Goal: Complete application form: Complete application form

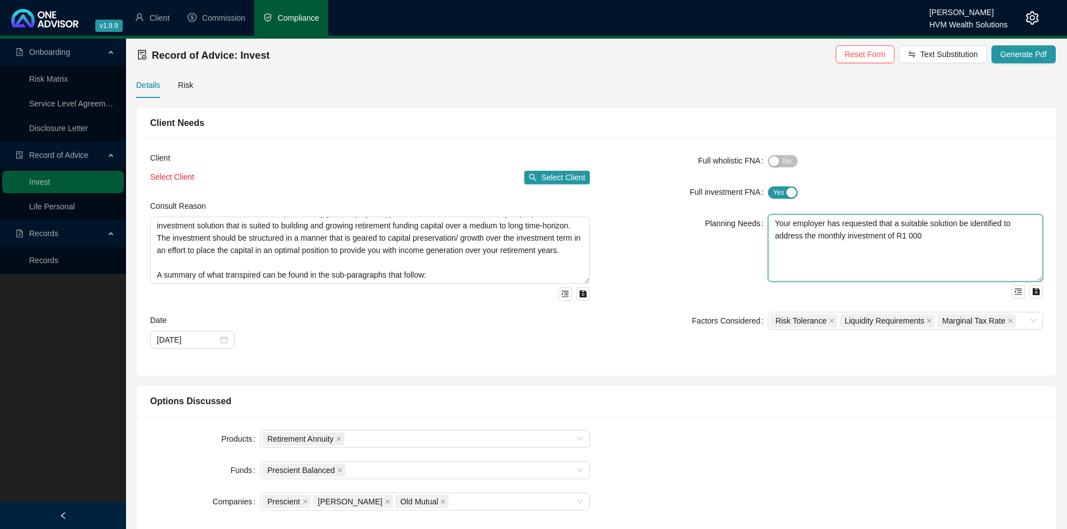
click at [946, 236] on textarea "Your employer has requested that a suitable solution be identified to address t…" at bounding box center [905, 248] width 275 height 67
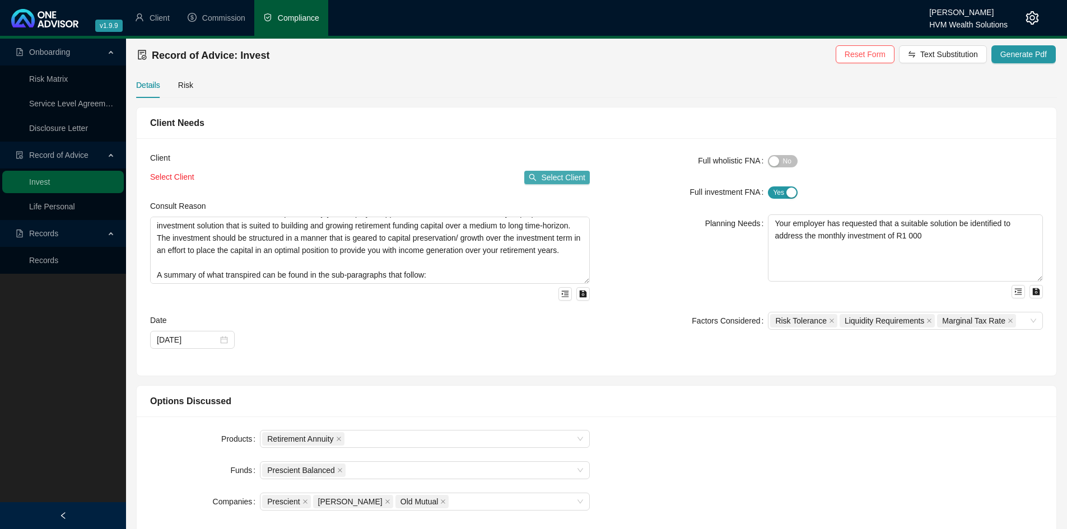
click at [552, 178] on span "Select Client" at bounding box center [563, 177] width 44 height 12
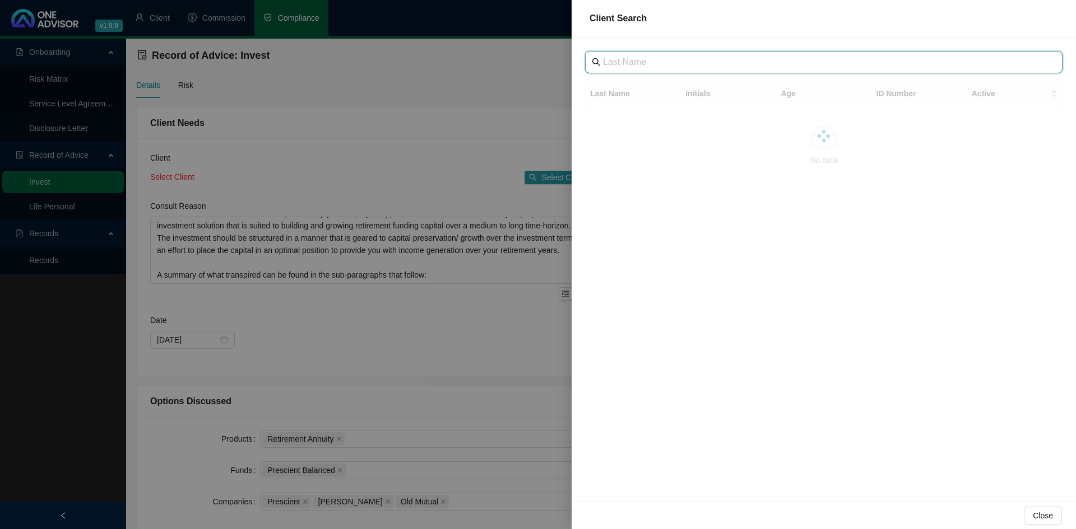
click at [651, 65] on input "text" at bounding box center [825, 61] width 444 height 13
click at [622, 66] on input "[PERSON_NAME]" at bounding box center [825, 61] width 444 height 13
type input "[PERSON_NAME]"
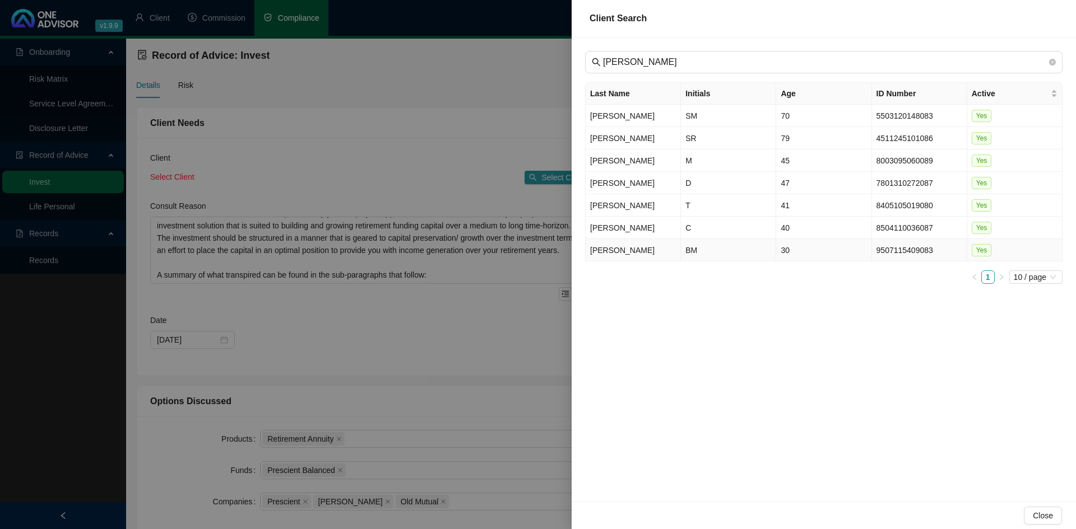
click at [648, 245] on td "[PERSON_NAME]" at bounding box center [632, 250] width 95 height 22
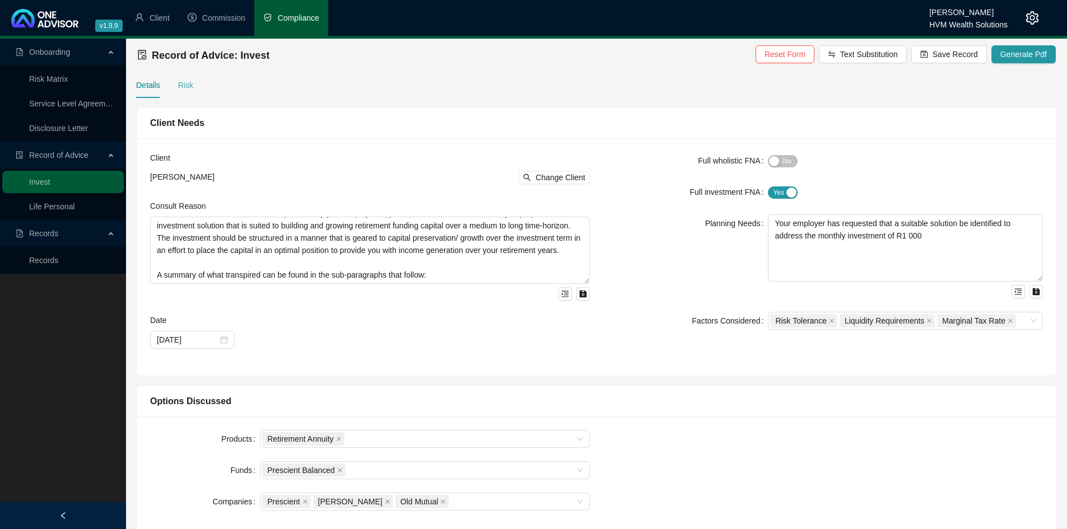
click at [185, 95] on div "Risk" at bounding box center [185, 85] width 15 height 26
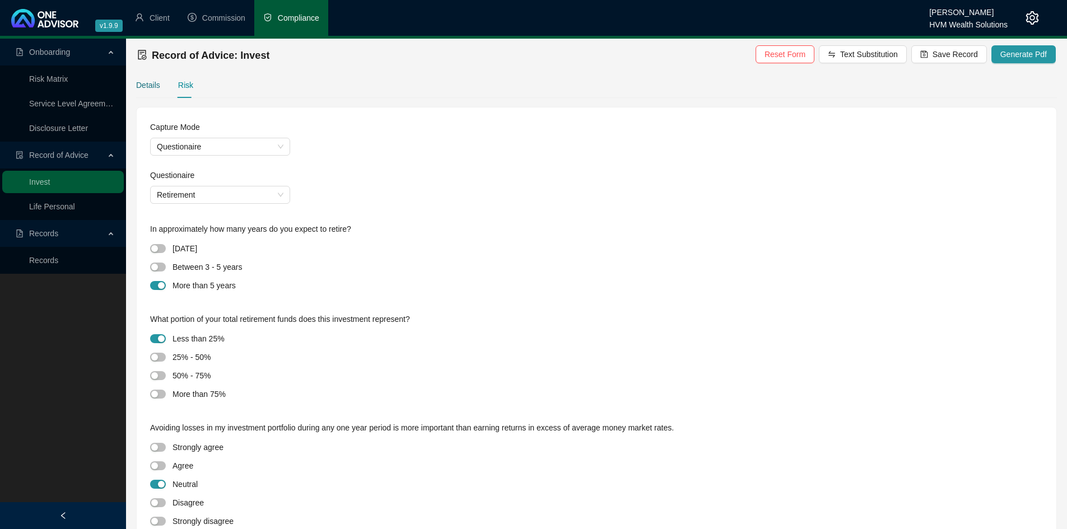
click at [145, 86] on div "Details" at bounding box center [148, 85] width 24 height 12
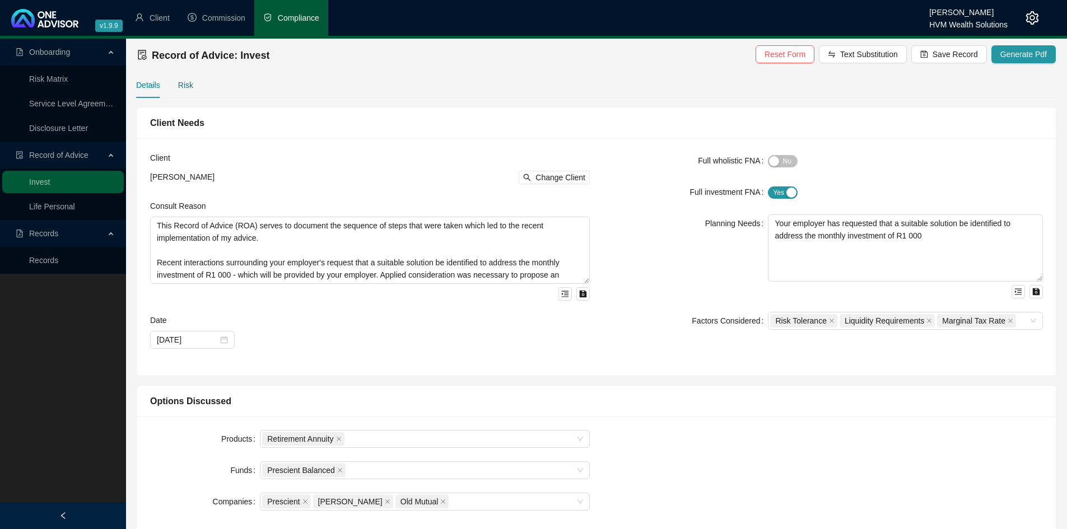
click at [184, 85] on div "Risk" at bounding box center [185, 85] width 15 height 12
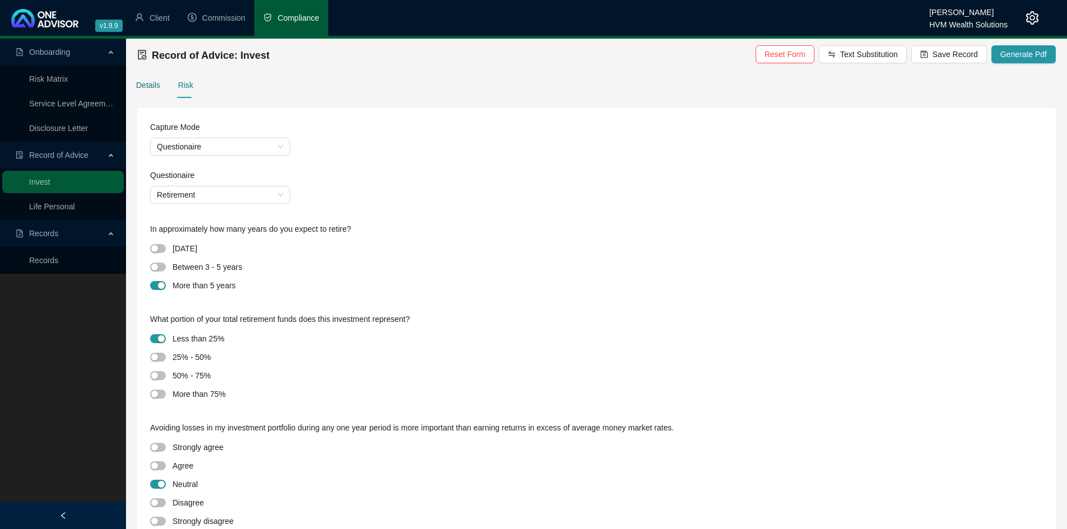
click at [142, 83] on div "Details" at bounding box center [148, 85] width 24 height 12
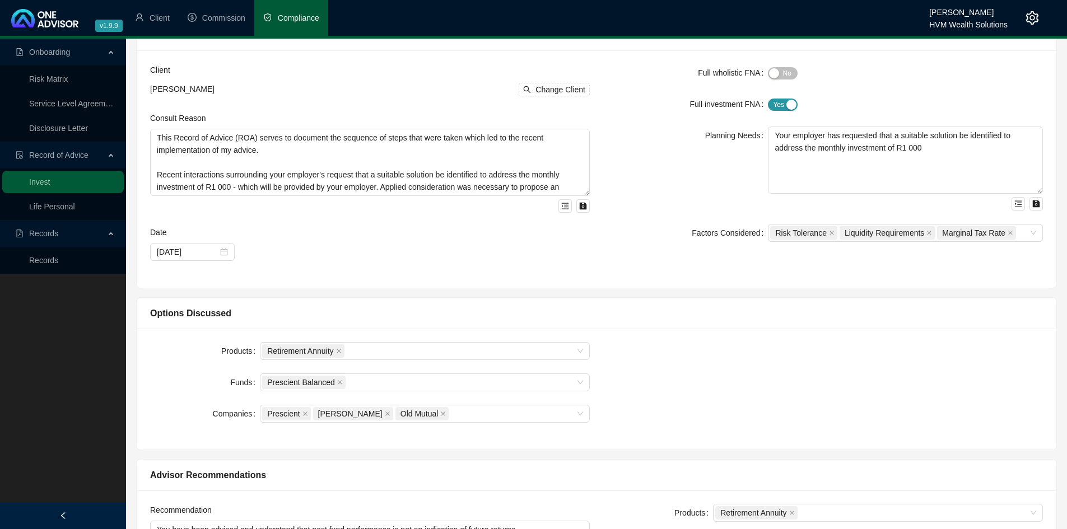
scroll to position [90, 0]
click at [807, 384] on div "Products Retirement Annuity Funds Prescient Balanced Companies Prescient [PERSO…" at bounding box center [596, 388] width 906 height 94
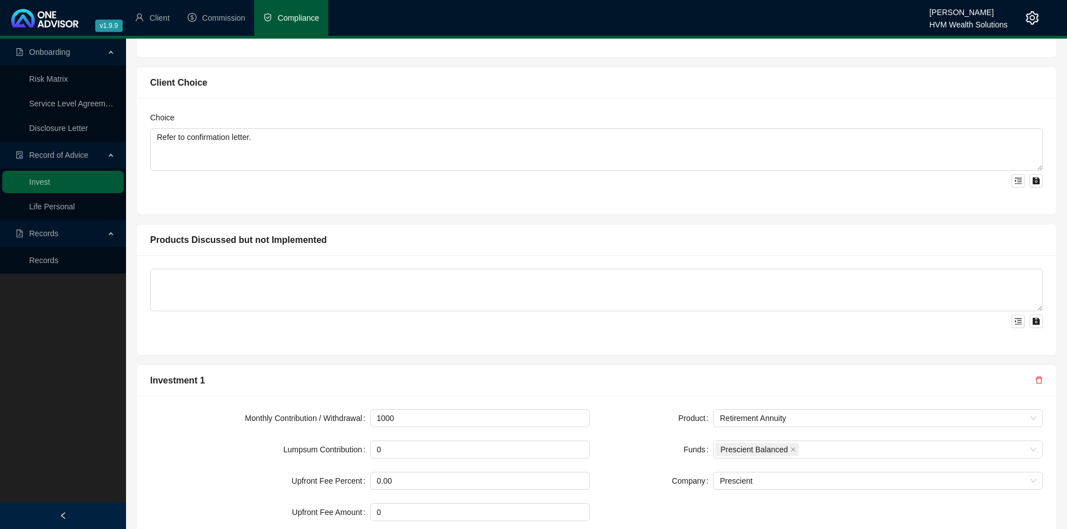
scroll to position [651, 0]
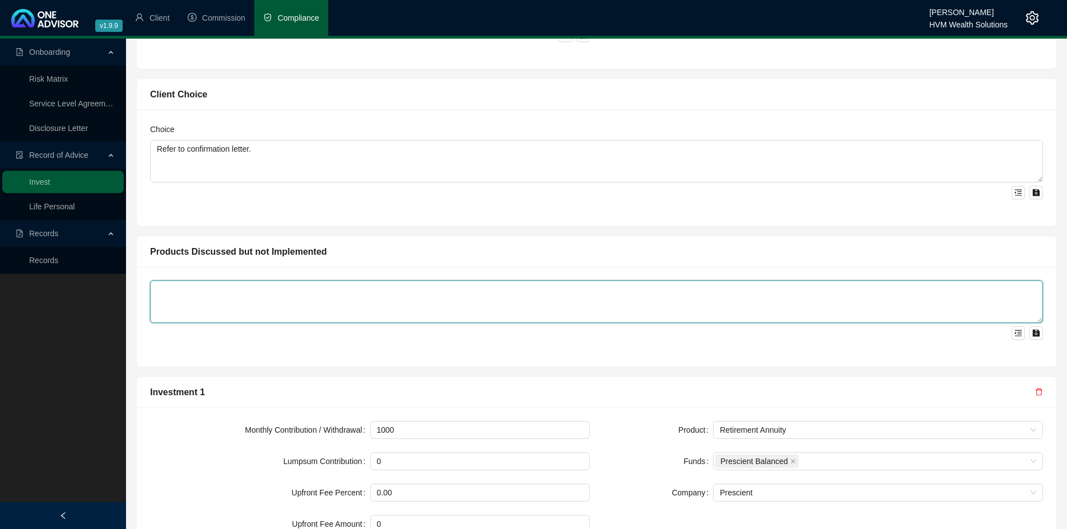
click at [485, 301] on textarea at bounding box center [596, 302] width 893 height 43
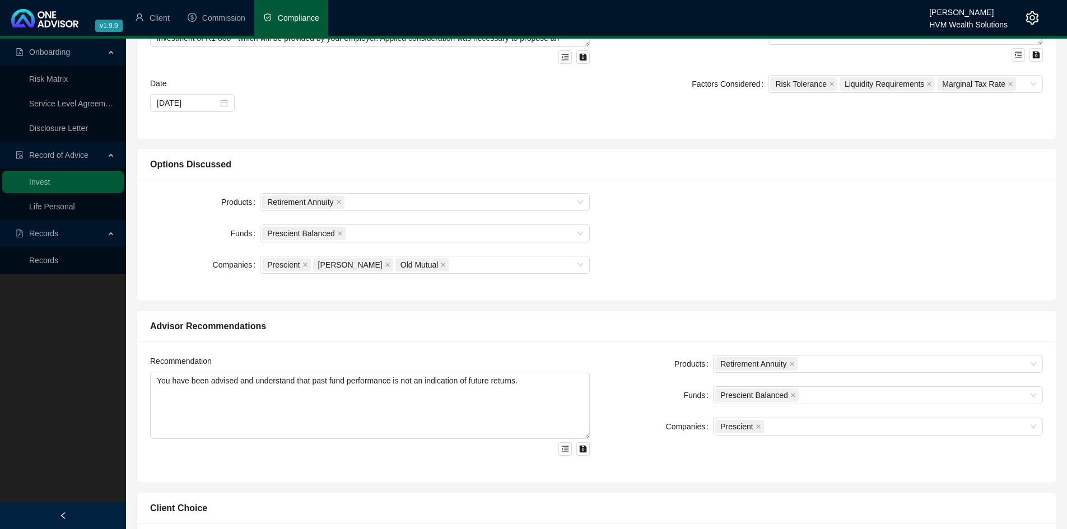
scroll to position [0, 0]
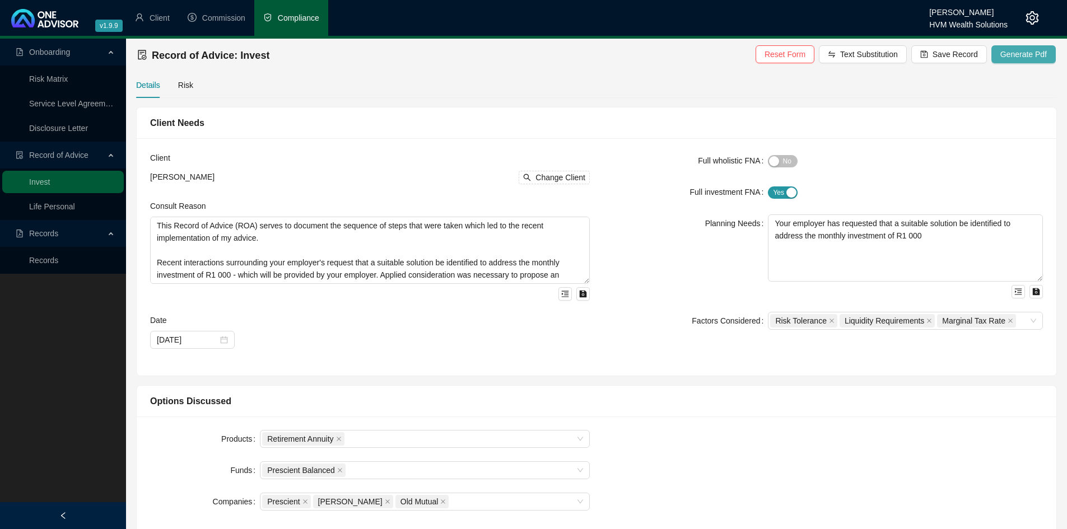
click at [1025, 58] on span "Generate Pdf" at bounding box center [1023, 54] width 46 height 12
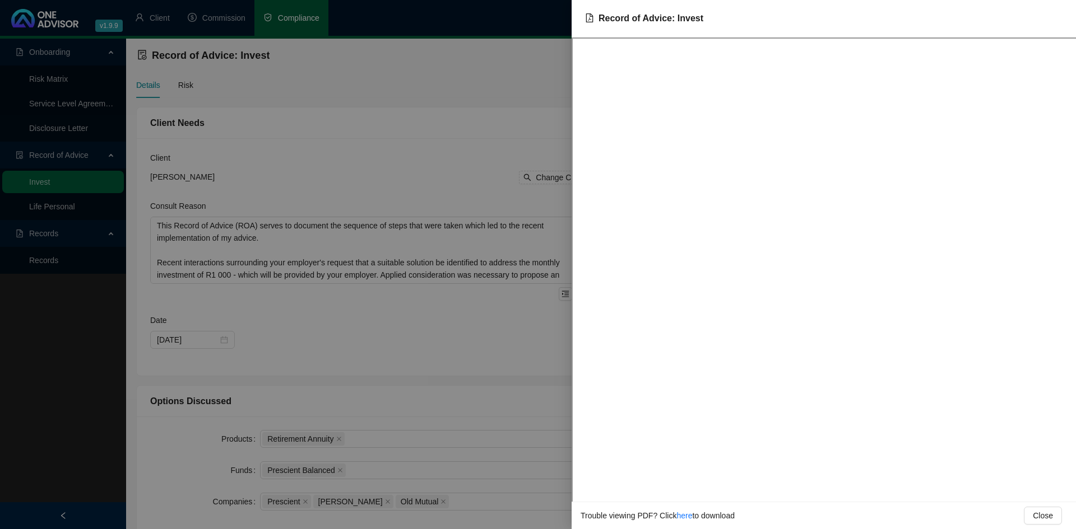
click at [455, 119] on div at bounding box center [538, 264] width 1076 height 529
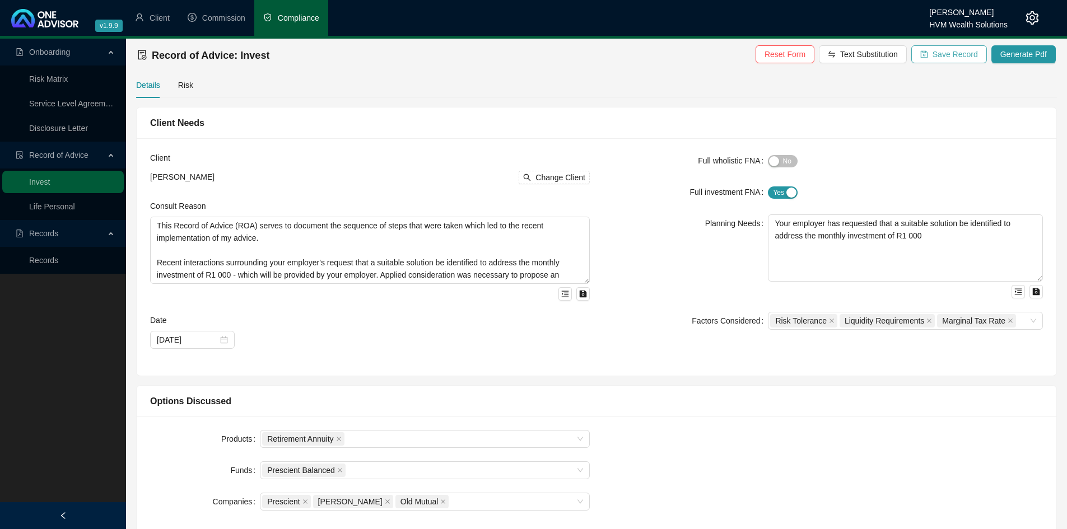
click at [938, 48] on span "Save Record" at bounding box center [955, 54] width 45 height 12
click at [558, 179] on span "Change Client" at bounding box center [561, 177] width 50 height 12
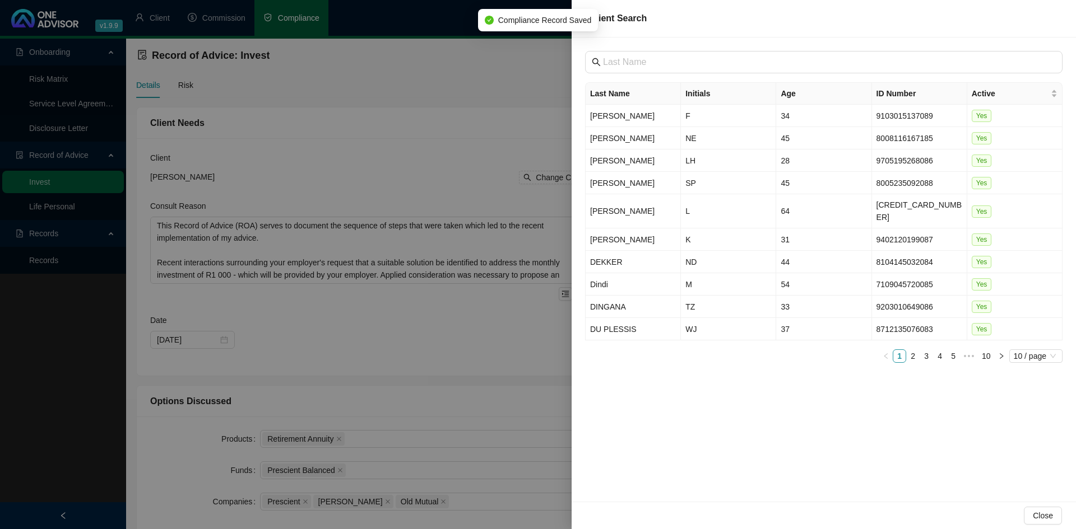
click at [495, 117] on div at bounding box center [538, 264] width 1076 height 529
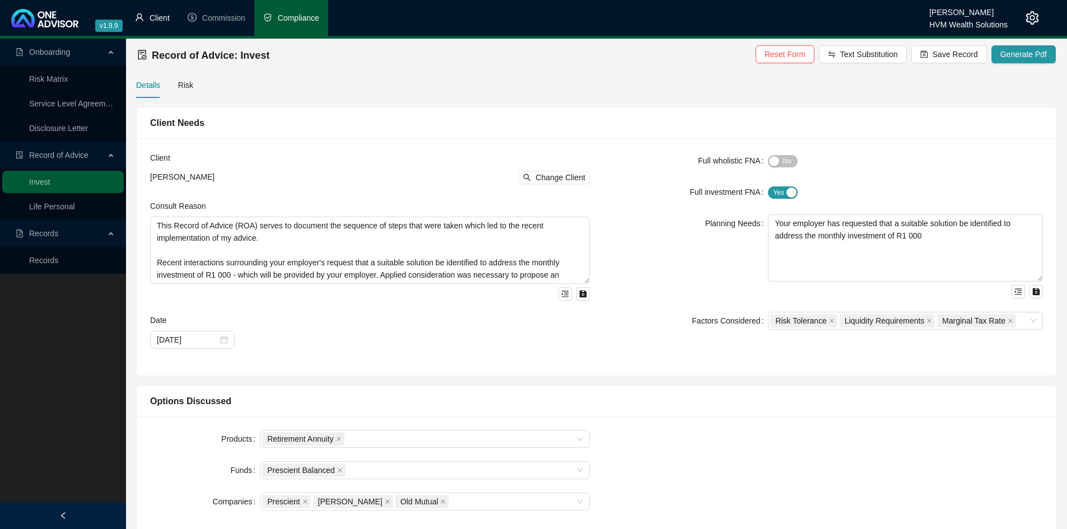
click at [153, 24] on li "Client" at bounding box center [152, 18] width 53 height 36
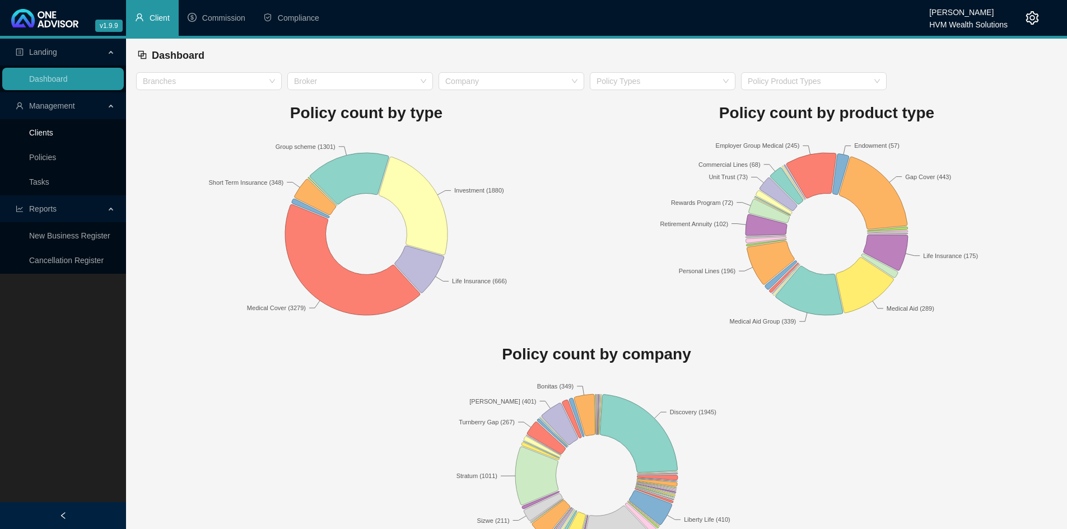
click at [48, 130] on link "Clients" at bounding box center [41, 132] width 24 height 9
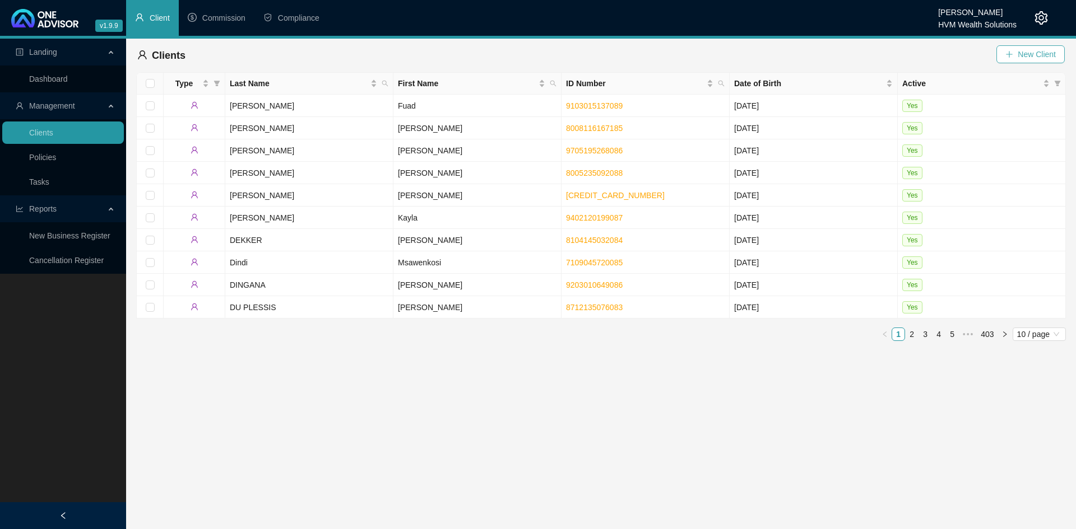
click at [1018, 51] on span "New Client" at bounding box center [1036, 54] width 38 height 12
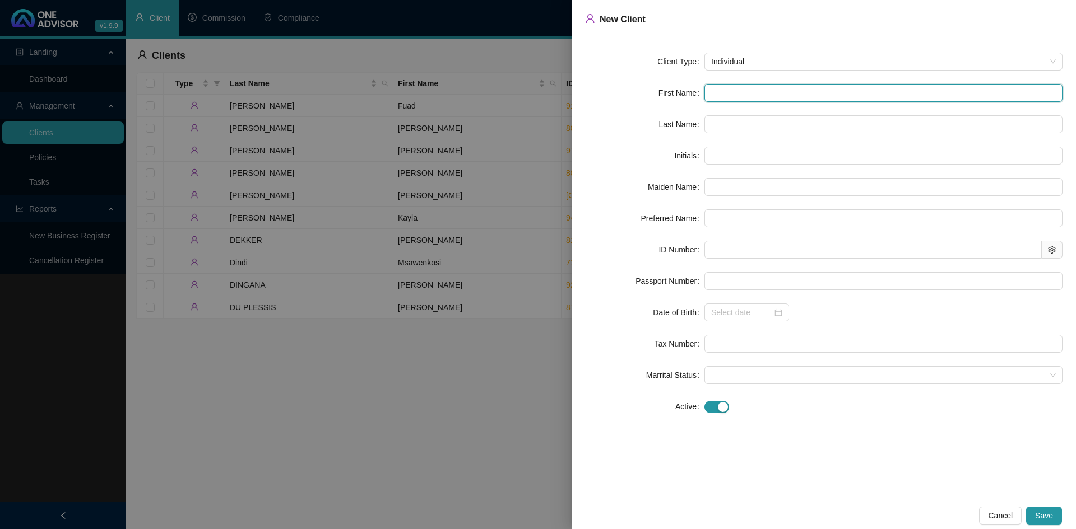
click at [832, 89] on input "text" at bounding box center [883, 93] width 358 height 18
type input "N"
type input "Na"
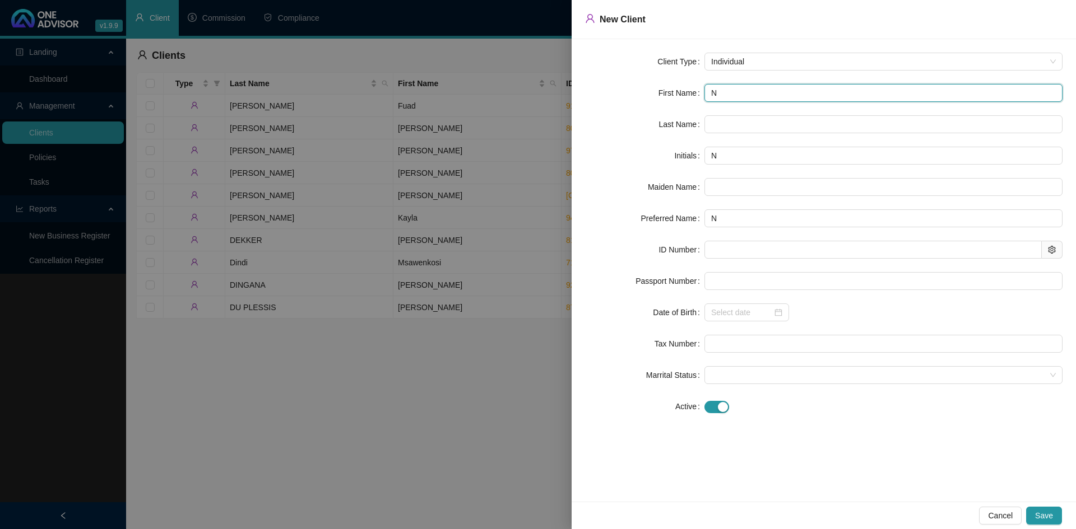
type input "Na"
type input "Nat"
type input "Nata"
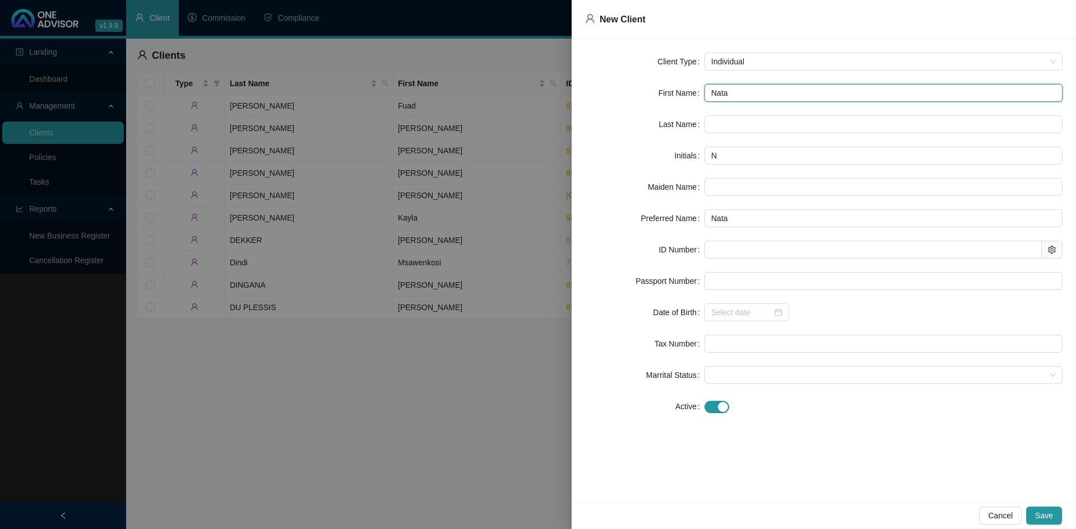
type input "Nat"
type input "Nath"
type input "Natha"
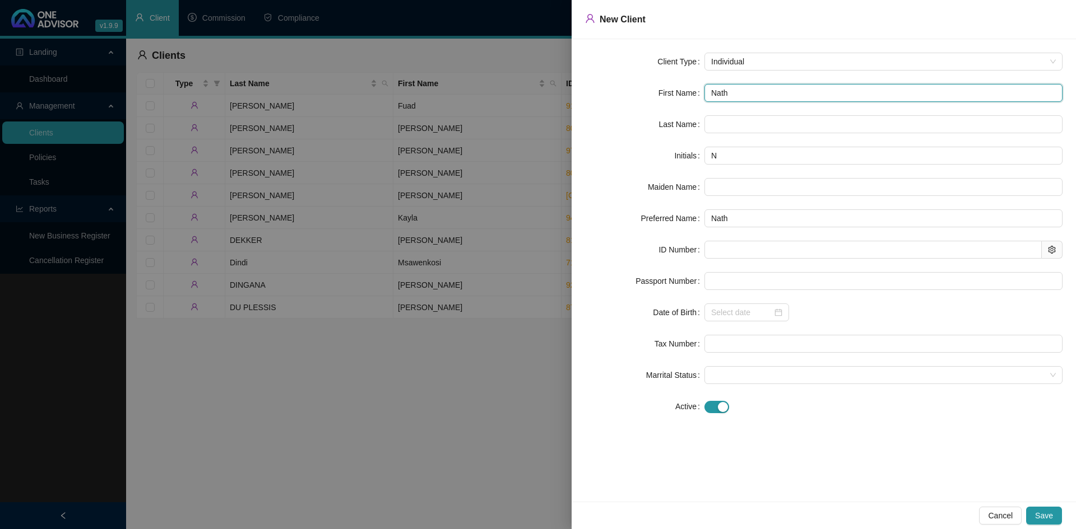
type input "Natha"
type input "[PERSON_NAME]"
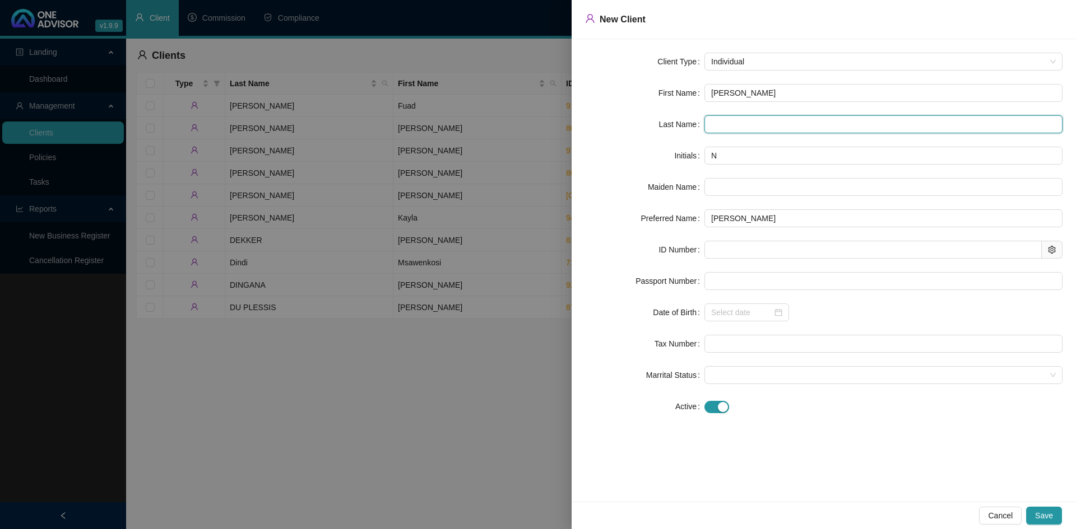
click at [716, 121] on input "text" at bounding box center [883, 124] width 358 height 18
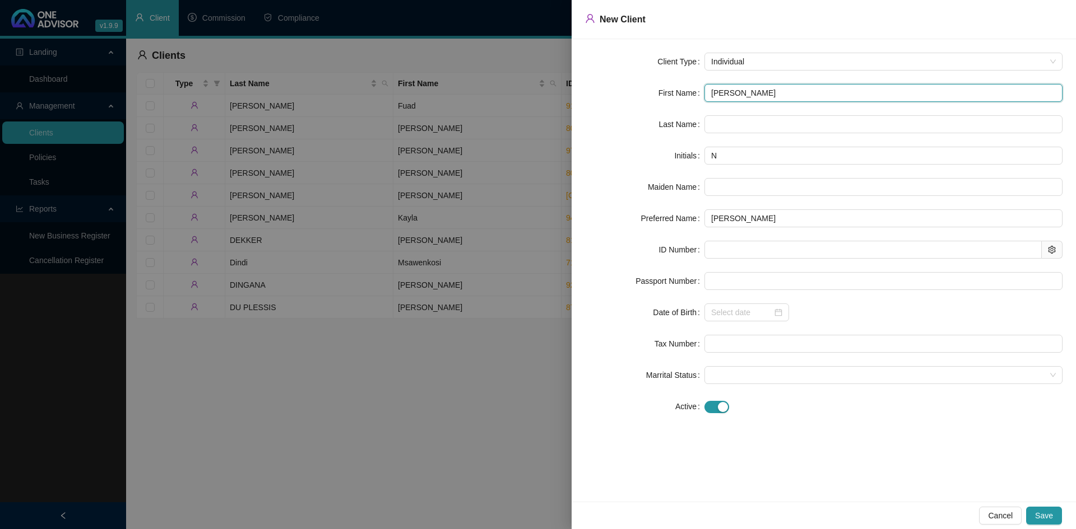
click at [775, 89] on input "[PERSON_NAME]" at bounding box center [883, 93] width 358 height 18
type input "[PERSON_NAME]"
type input "NM"
type input "[PERSON_NAME]"
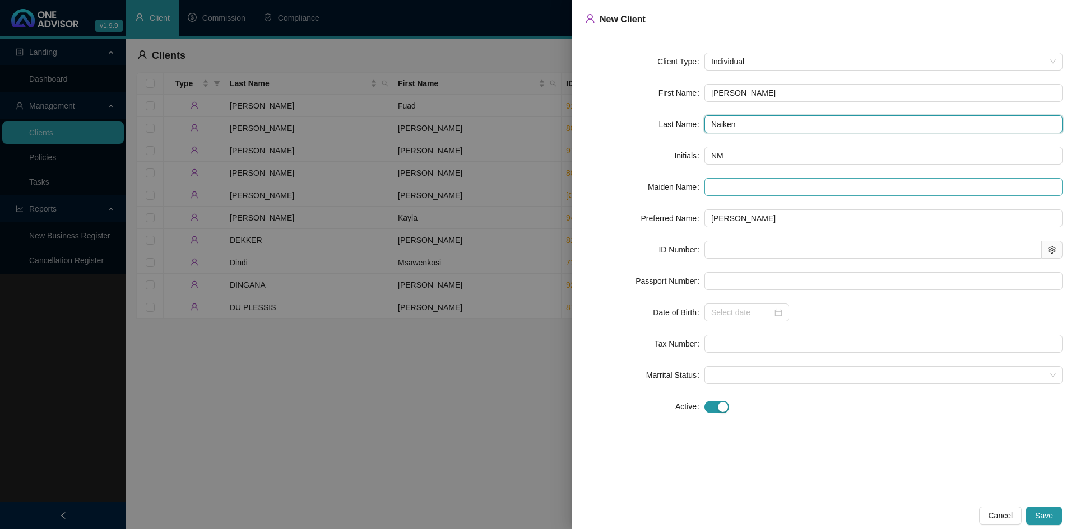
type input "Naiken"
click at [760, 181] on input "text" at bounding box center [883, 187] width 358 height 18
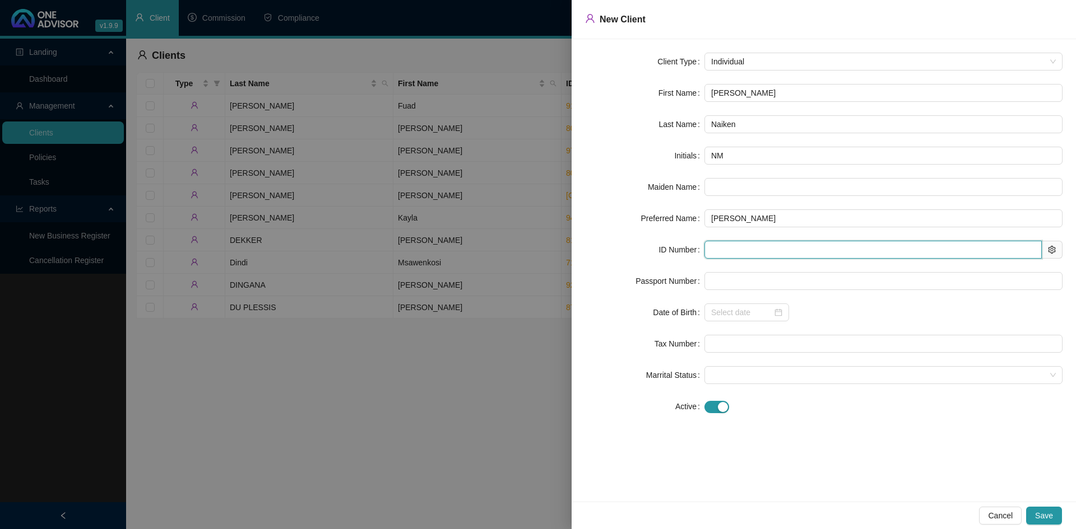
click at [760, 245] on input "text" at bounding box center [872, 250] width 337 height 18
type input "980428"
type input "[DATE]"
type input "9804285218083"
click at [930, 301] on form "Client Type Individual First Name [PERSON_NAME] Last Name Naiken Initials NM Ma…" at bounding box center [823, 234] width 477 height 363
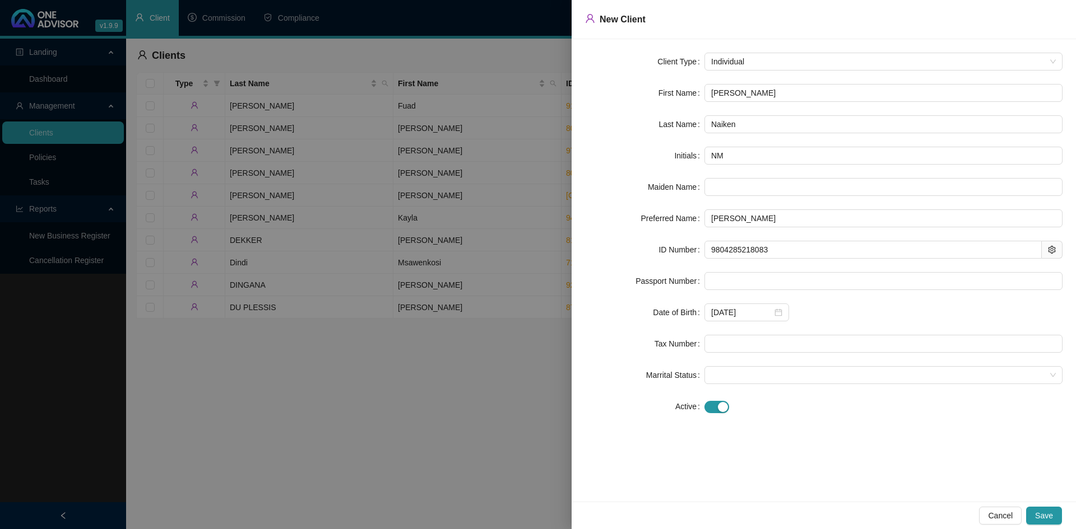
click at [838, 355] on form "Client Type Individual First Name [PERSON_NAME] Last Name Naiken Initials NM Ma…" at bounding box center [823, 234] width 477 height 363
click at [1045, 510] on span "Save" at bounding box center [1044, 516] width 18 height 12
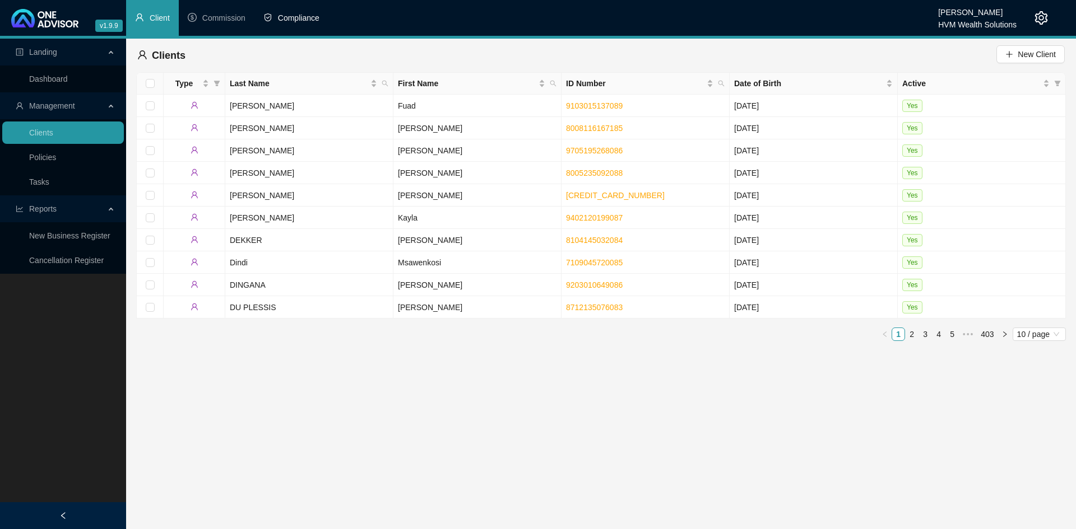
click at [298, 20] on span "Compliance" at bounding box center [298, 17] width 41 height 9
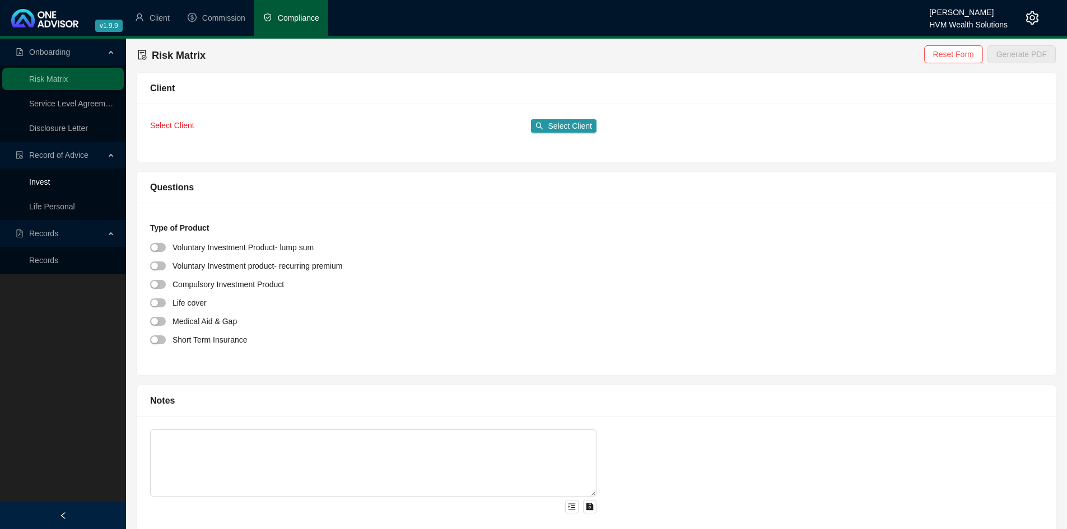
click at [50, 187] on link "Invest" at bounding box center [39, 182] width 21 height 9
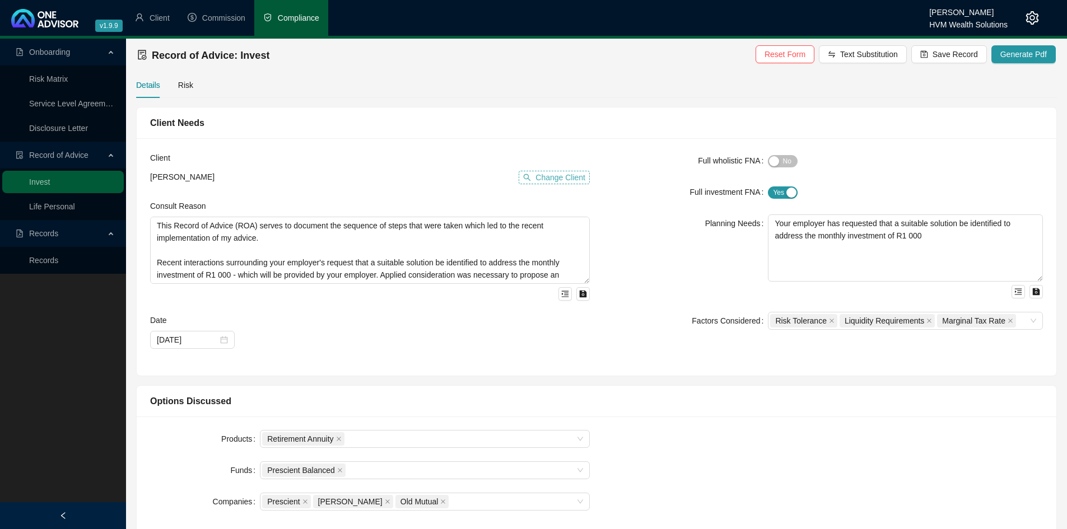
click at [548, 181] on span "Change Client" at bounding box center [561, 177] width 50 height 12
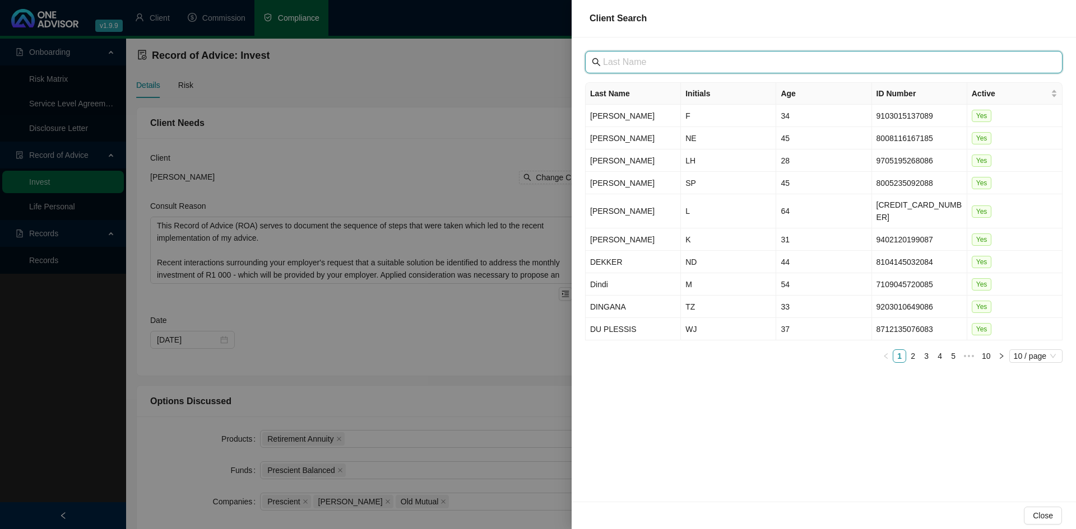
click at [641, 63] on input "text" at bounding box center [825, 61] width 444 height 13
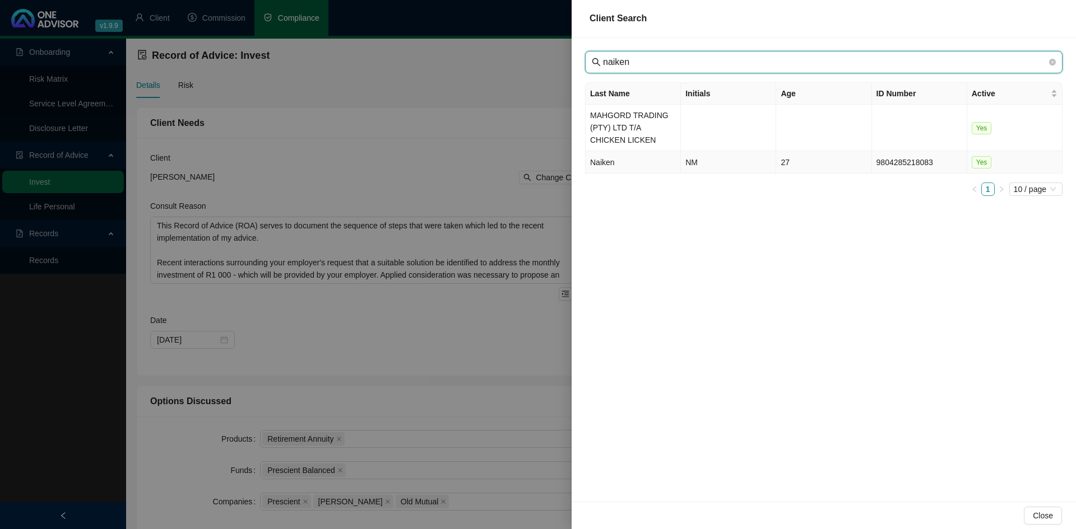
type input "naiken"
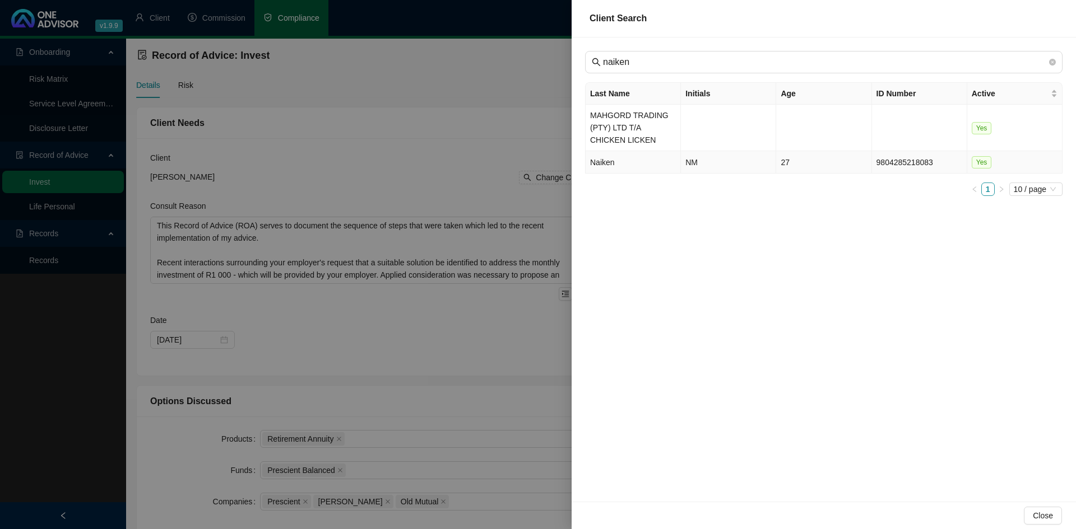
click at [620, 164] on td "Naiken" at bounding box center [632, 162] width 95 height 22
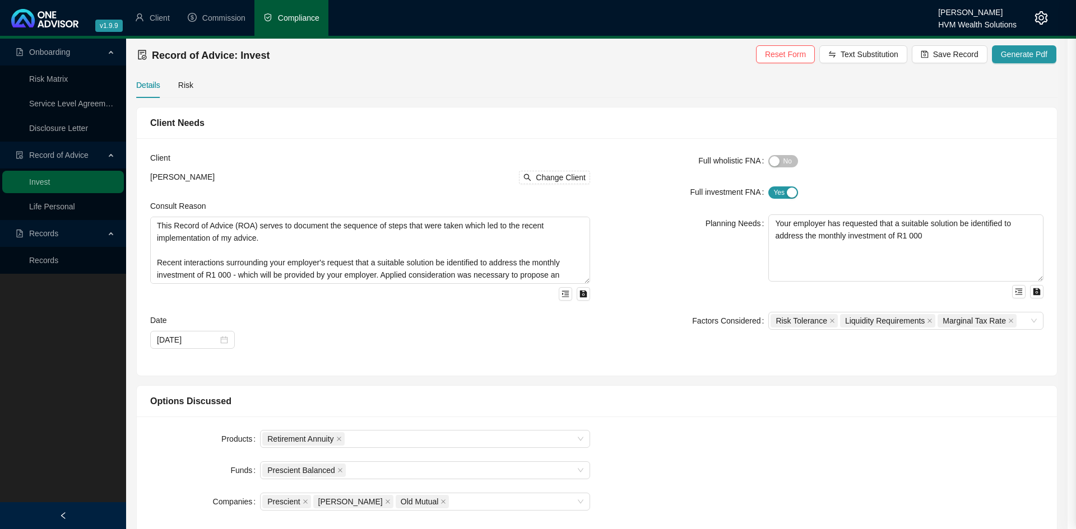
click at [620, 164] on div "Client Search naiken Last Name Initials Age ID Number Active MAHGORD TRADING (P…" at bounding box center [538, 264] width 1076 height 529
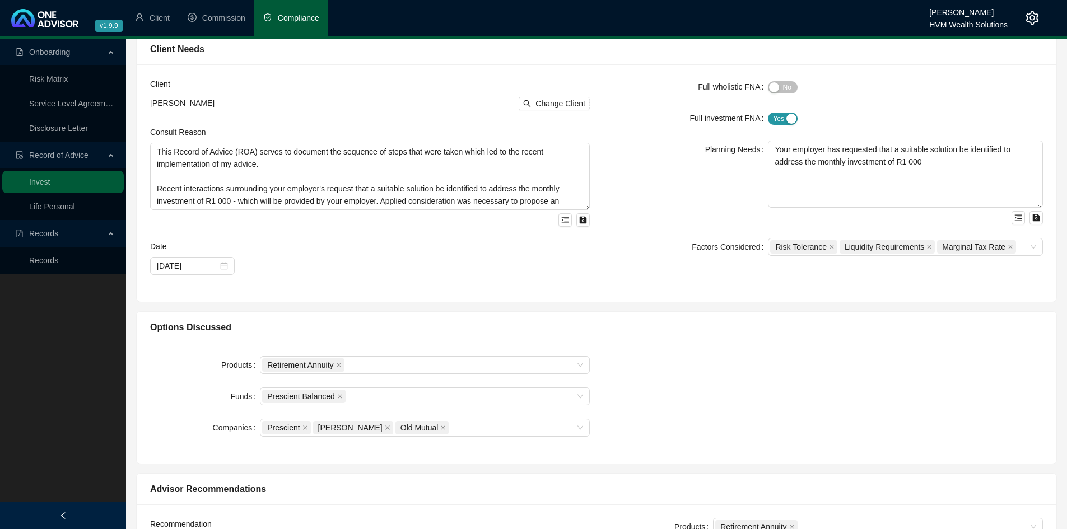
scroll to position [75, 0]
click at [224, 198] on textarea "This Record of Advice (ROA) serves to document the sequence of steps that were …" at bounding box center [370, 175] width 440 height 67
type textarea "This Record of Advice (ROA) serves to document the sequence of steps that were …"
click at [914, 160] on textarea "Your employer has requested that a suitable solution be identified to address t…" at bounding box center [905, 173] width 275 height 67
type textarea "Your employer has requested that a suitable solution be identified to address t…"
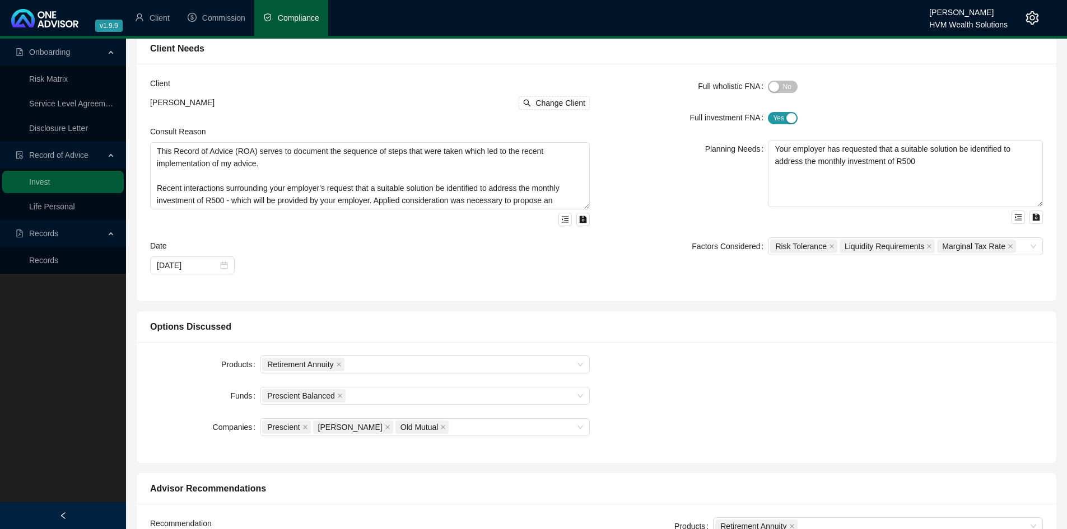
click at [666, 283] on div "Full wholistic FNA Yes No Full investment FNA Yes No Planning Needs Your employ…" at bounding box center [823, 182] width 453 height 211
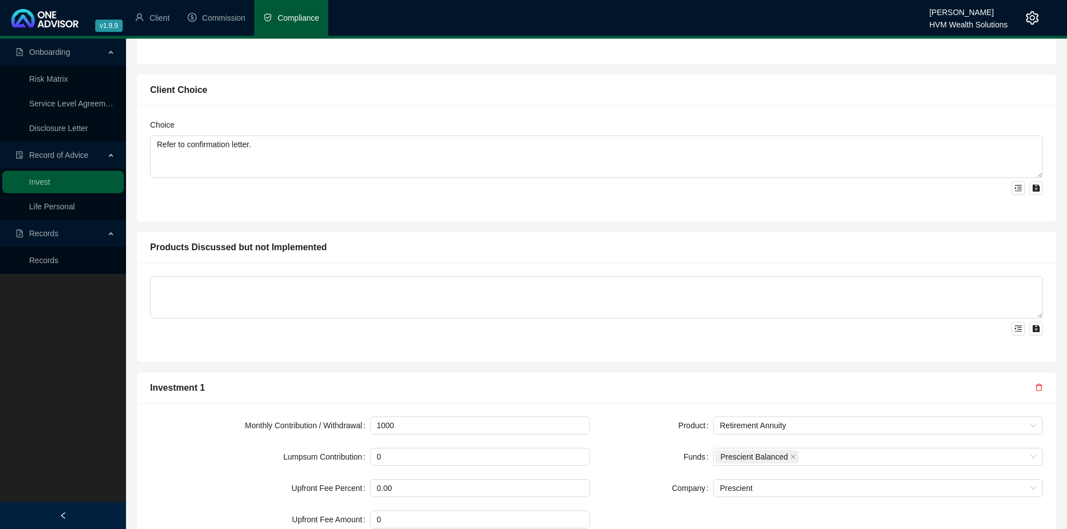
scroll to position [763, 0]
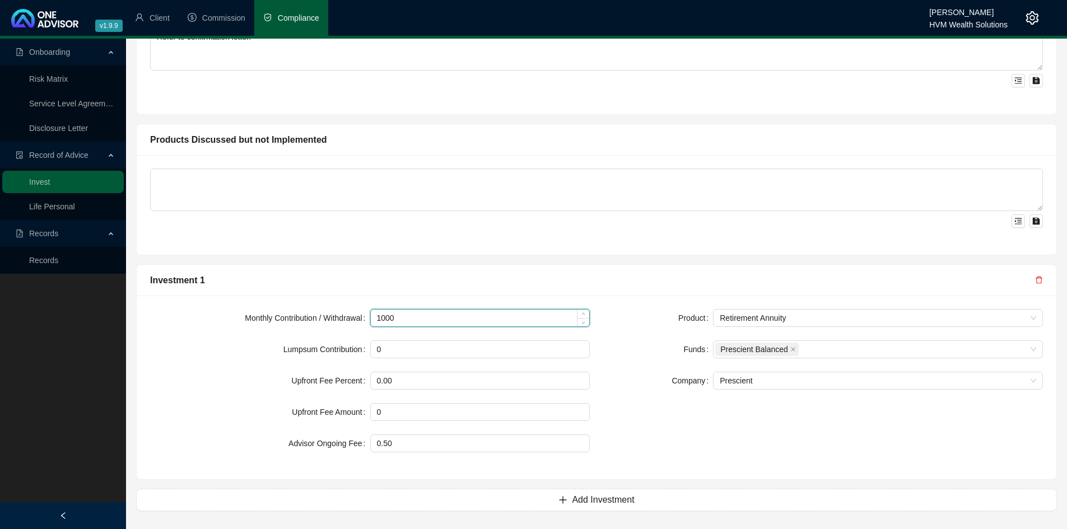
click at [431, 319] on input "1000" at bounding box center [480, 318] width 219 height 17
type input "500"
click at [618, 411] on div "Product Retirement Annuity Funds Prescient Balanced Company Prescient" at bounding box center [823, 387] width 453 height 157
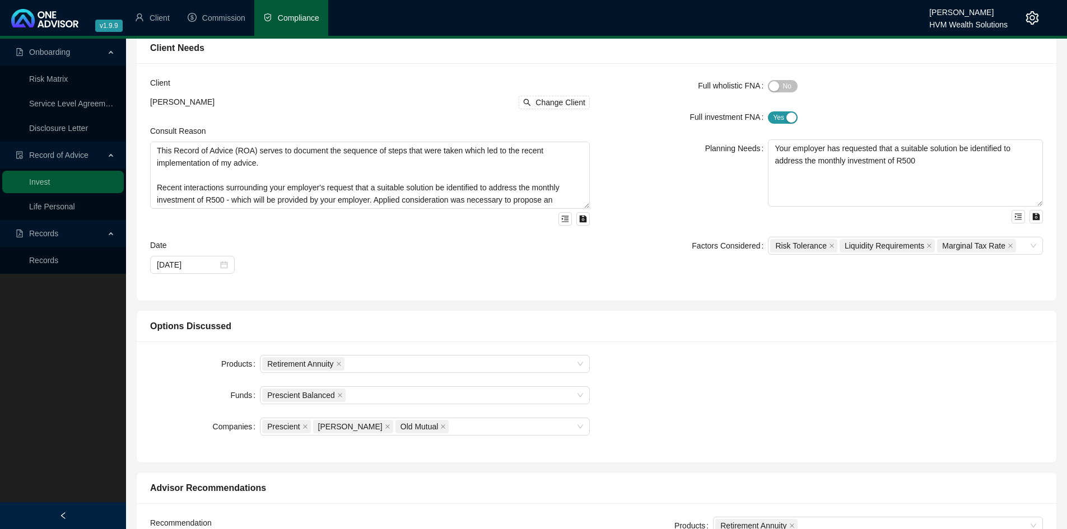
scroll to position [0, 0]
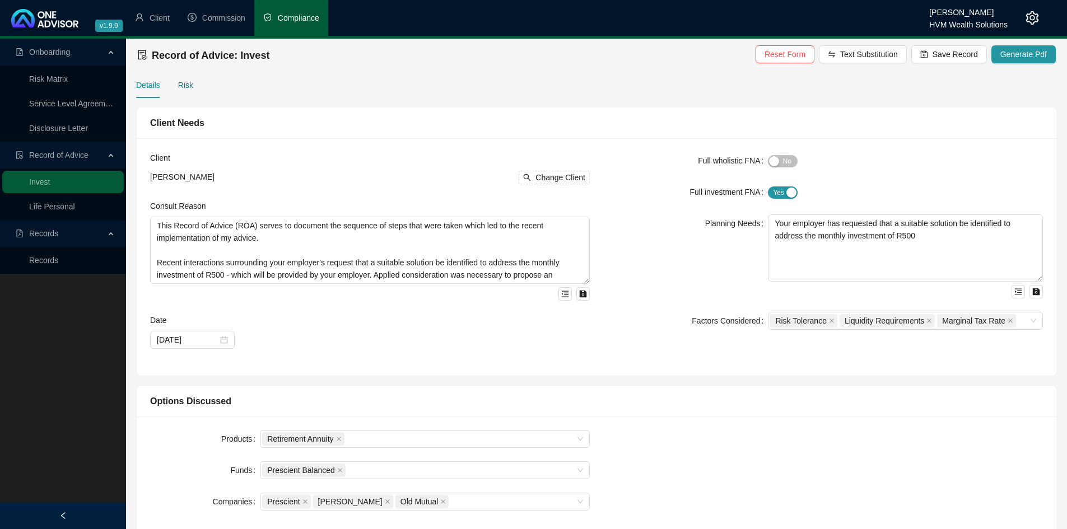
click at [186, 82] on div "Risk" at bounding box center [185, 85] width 15 height 12
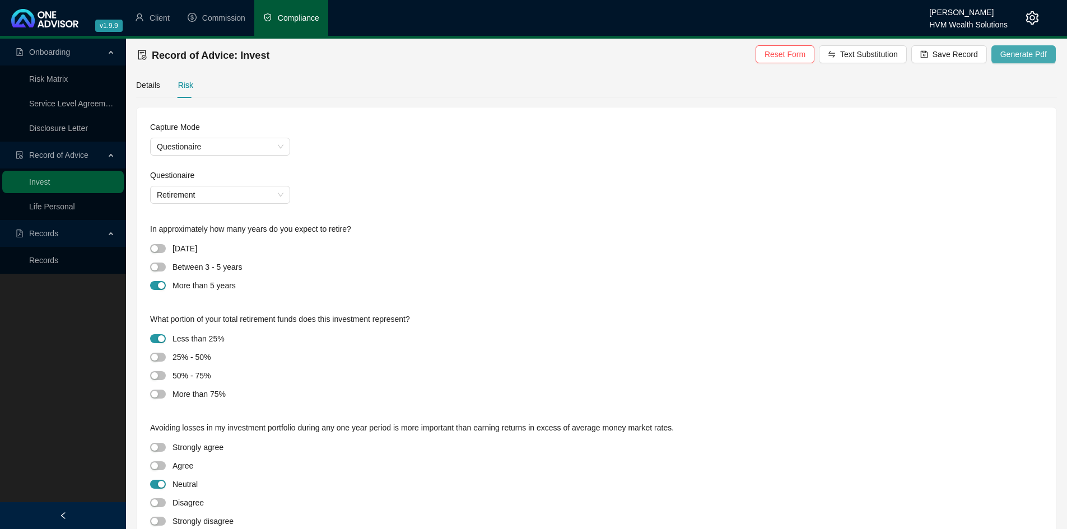
click at [1027, 48] on button "Generate Pdf" at bounding box center [1023, 54] width 64 height 18
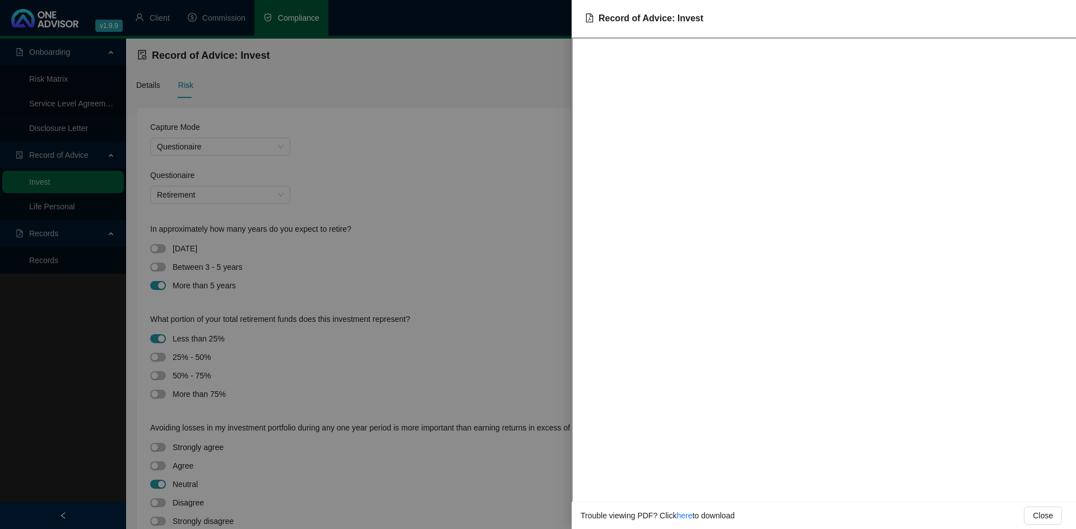
click at [488, 178] on div at bounding box center [538, 264] width 1076 height 529
